Goal: Task Accomplishment & Management: Manage account settings

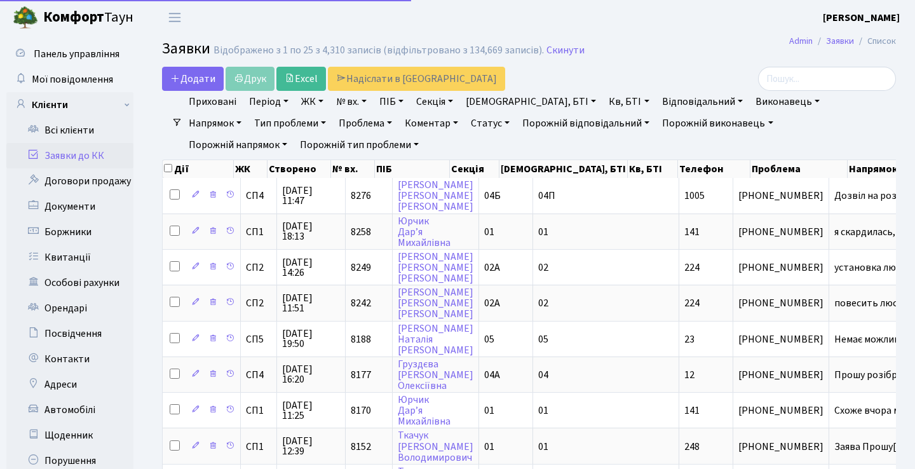
select select "25"
click at [630, 28] on header "Комфорт Таун Анна Г. Мій обліковий запис Вийти" at bounding box center [457, 17] width 915 height 35
select select "25"
click at [466, 124] on link "Статус" at bounding box center [490, 123] width 49 height 22
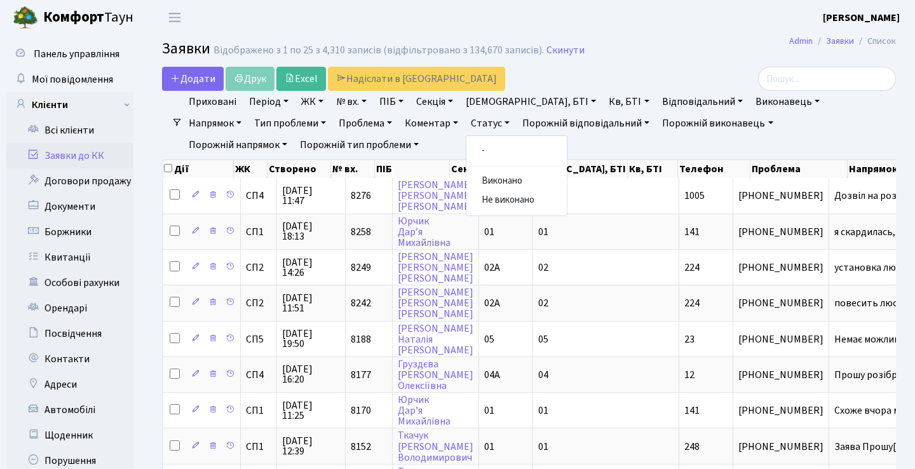
click at [466, 124] on link "Статус" at bounding box center [490, 123] width 49 height 22
click at [793, 19] on header "Комфорт Таун Анна Г. Мій обліковий запис Вийти" at bounding box center [457, 17] width 915 height 35
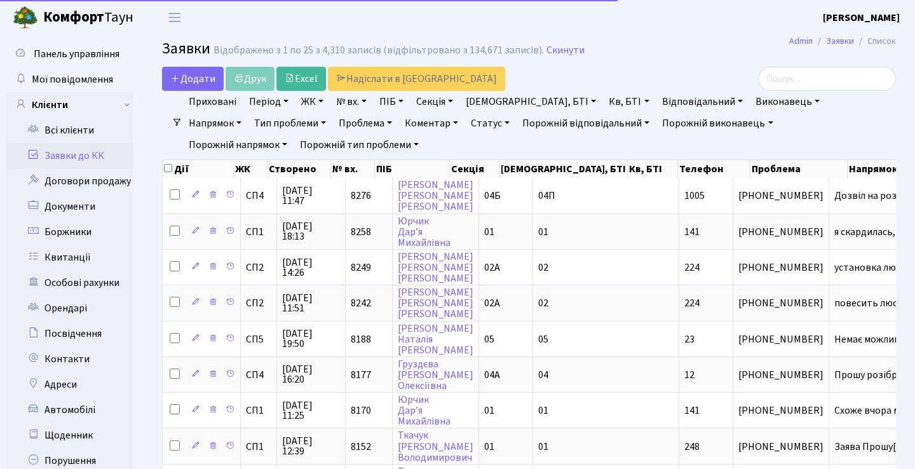
select select "25"
click at [94, 156] on link "Заявки до КК" at bounding box center [69, 155] width 127 height 25
select select "25"
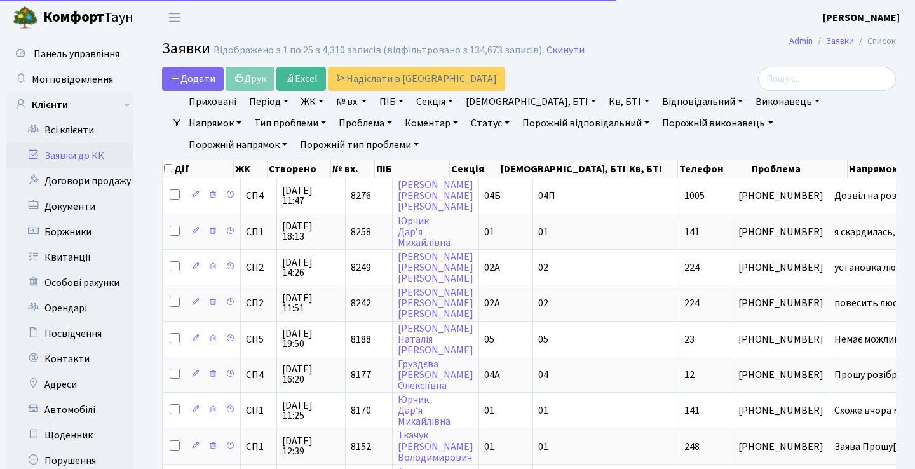
select select "25"
